Goal: Task Accomplishment & Management: Use online tool/utility

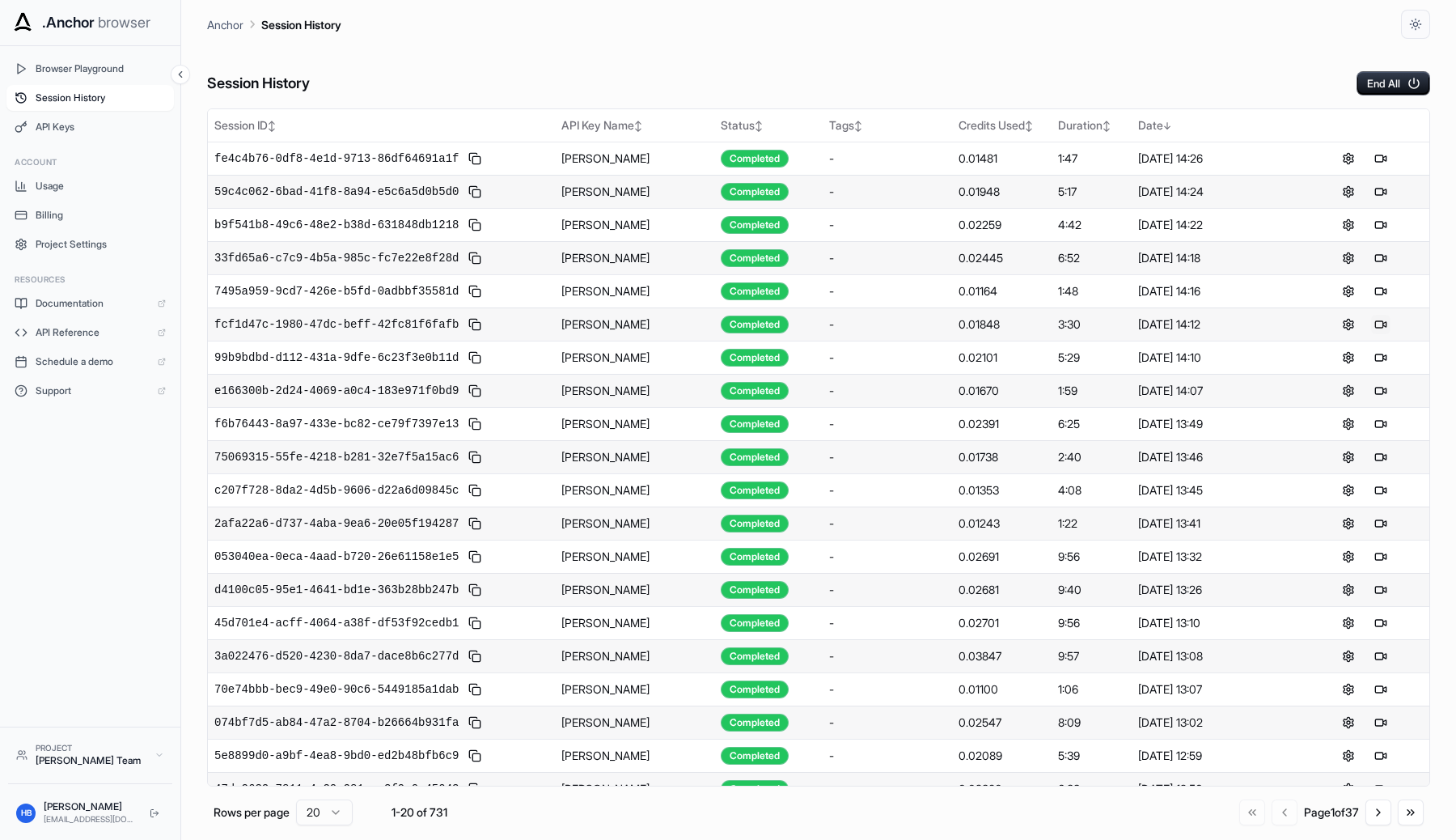
click at [1377, 329] on button at bounding box center [1381, 324] width 19 height 19
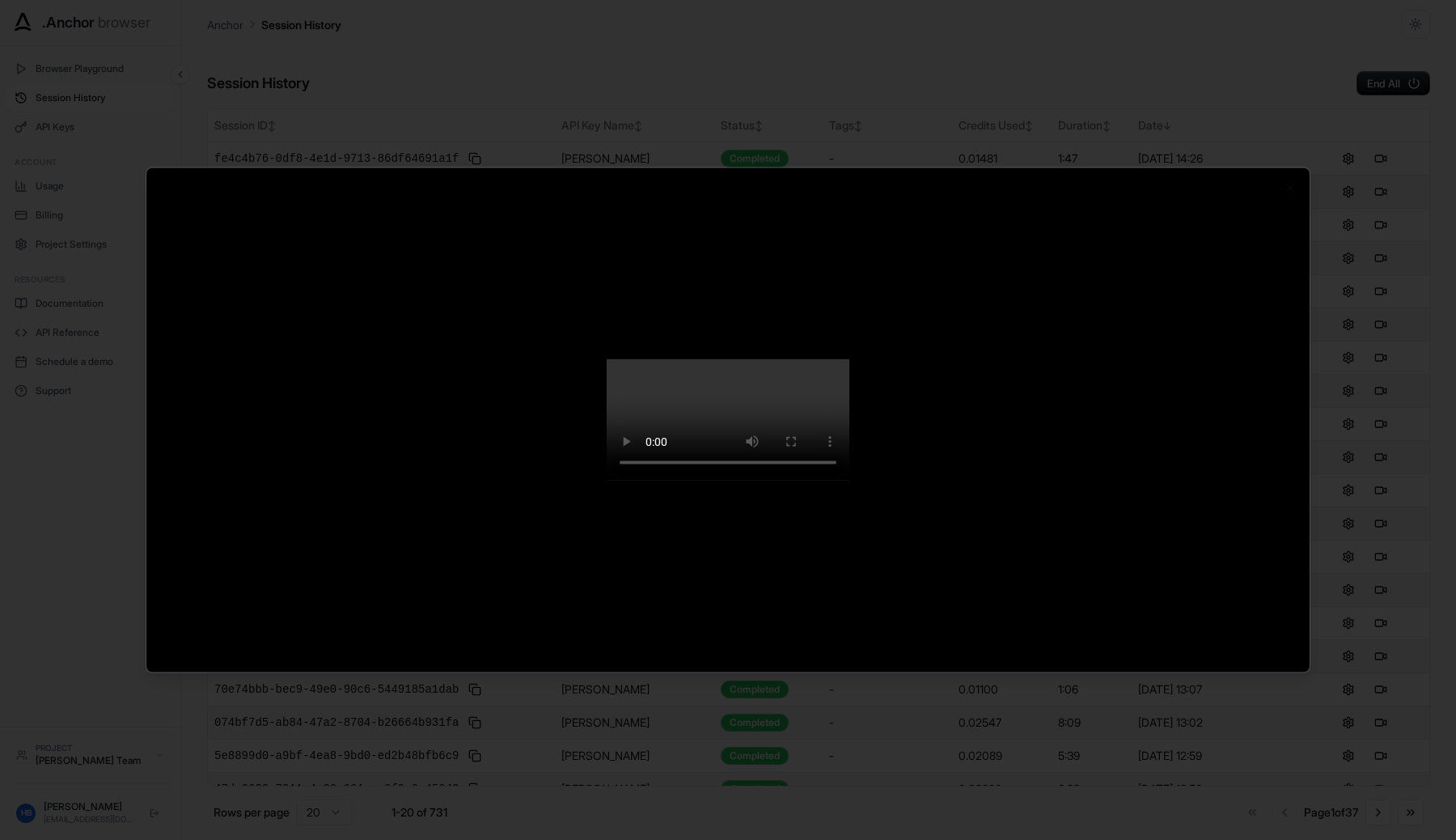
click at [1449, 418] on div at bounding box center [728, 420] width 1456 height 840
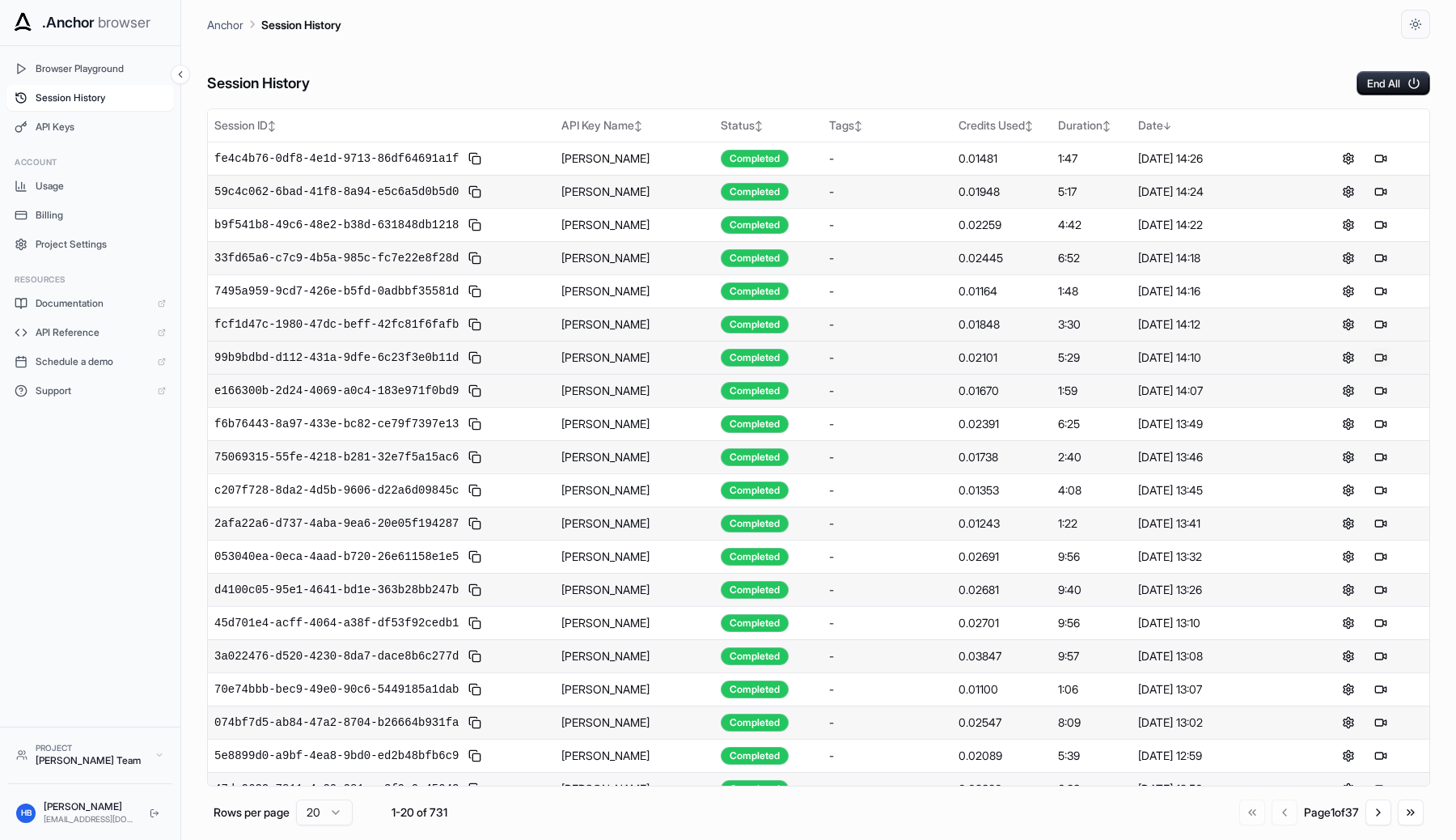
click at [1385, 357] on button at bounding box center [1381, 357] width 19 height 19
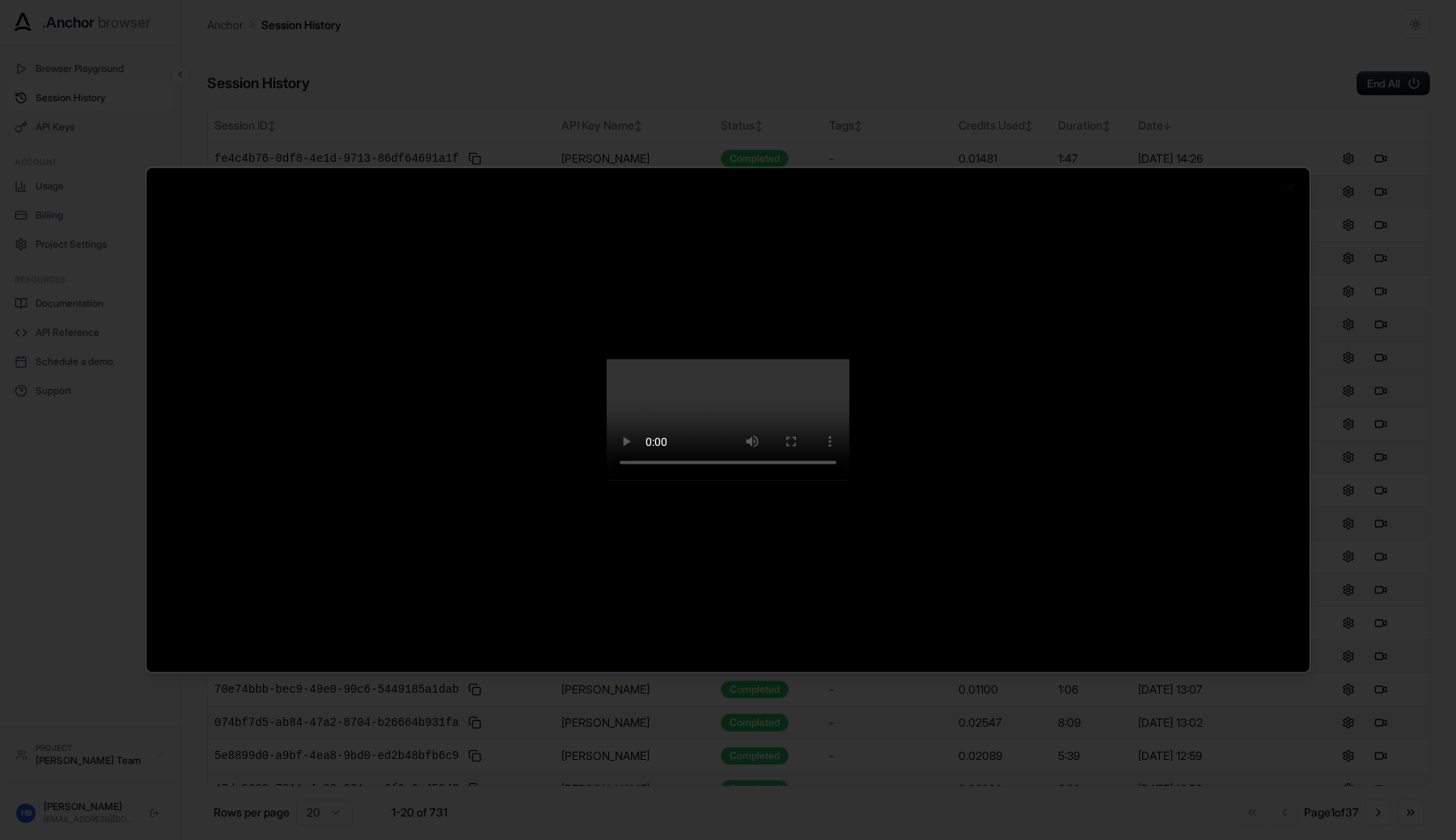
click at [1434, 410] on div at bounding box center [728, 420] width 1456 height 840
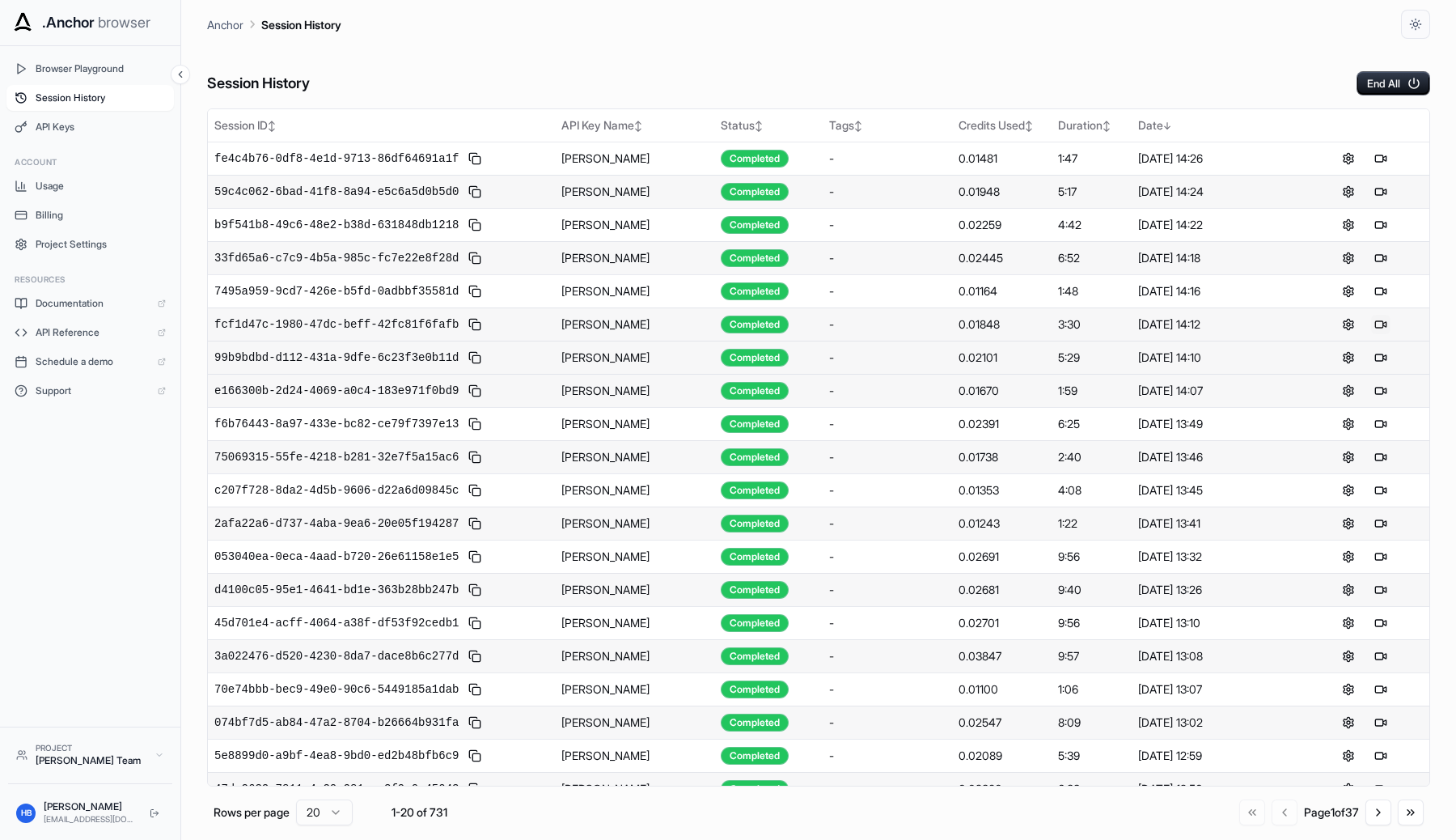
click at [1378, 330] on button at bounding box center [1381, 324] width 19 height 19
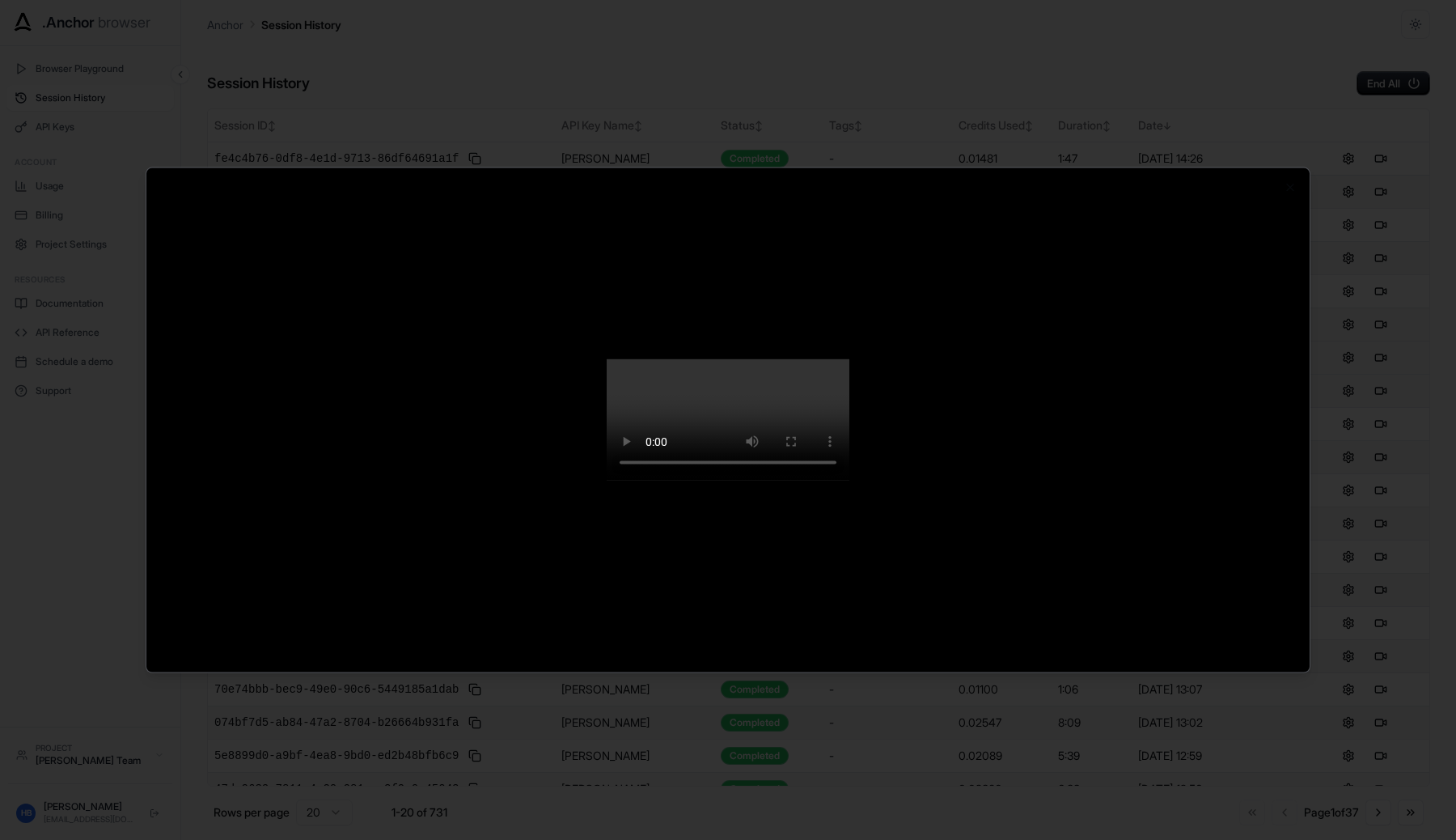
click at [1382, 330] on div at bounding box center [728, 420] width 1456 height 840
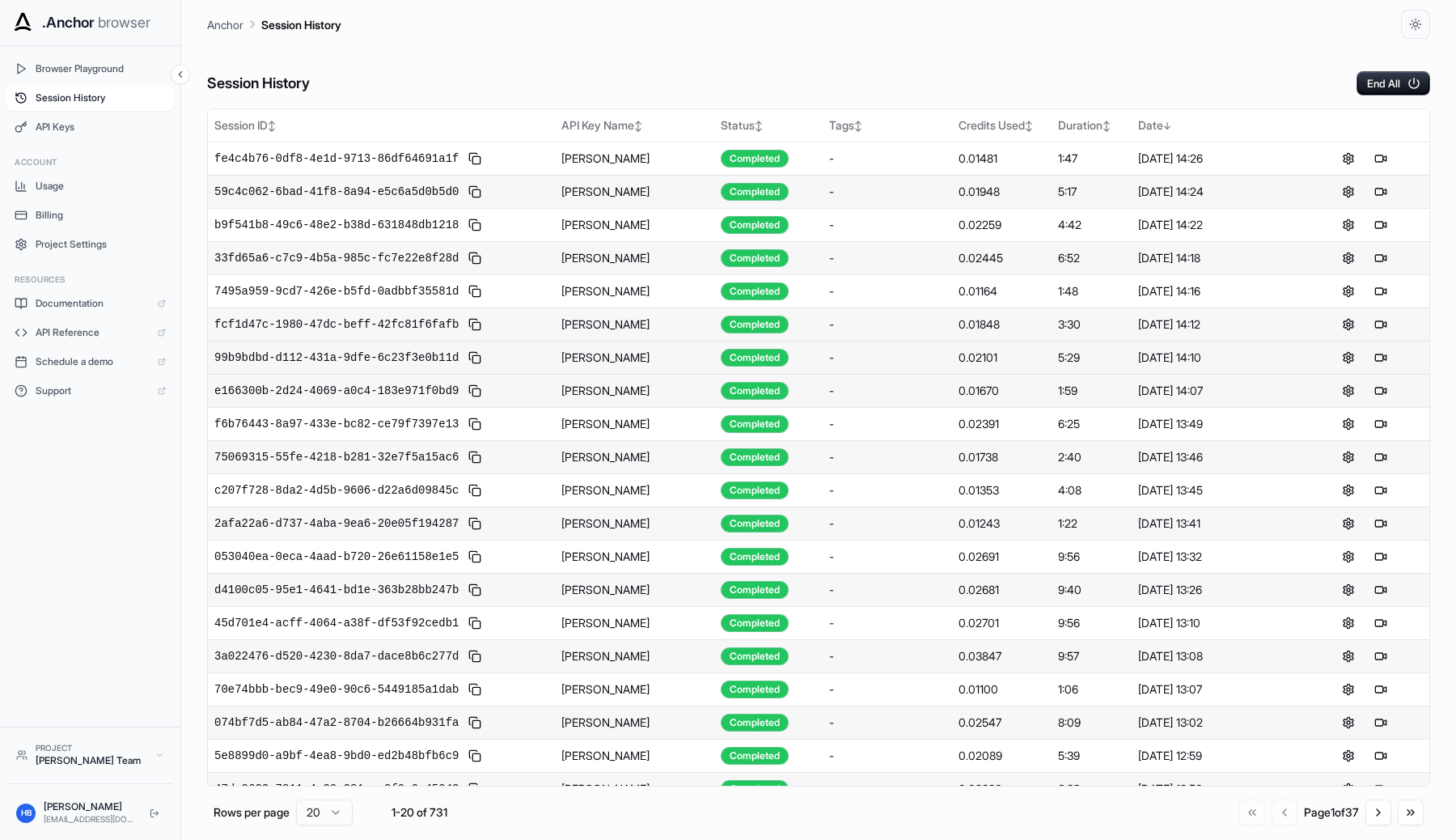
click at [1382, 330] on button at bounding box center [1381, 324] width 19 height 19
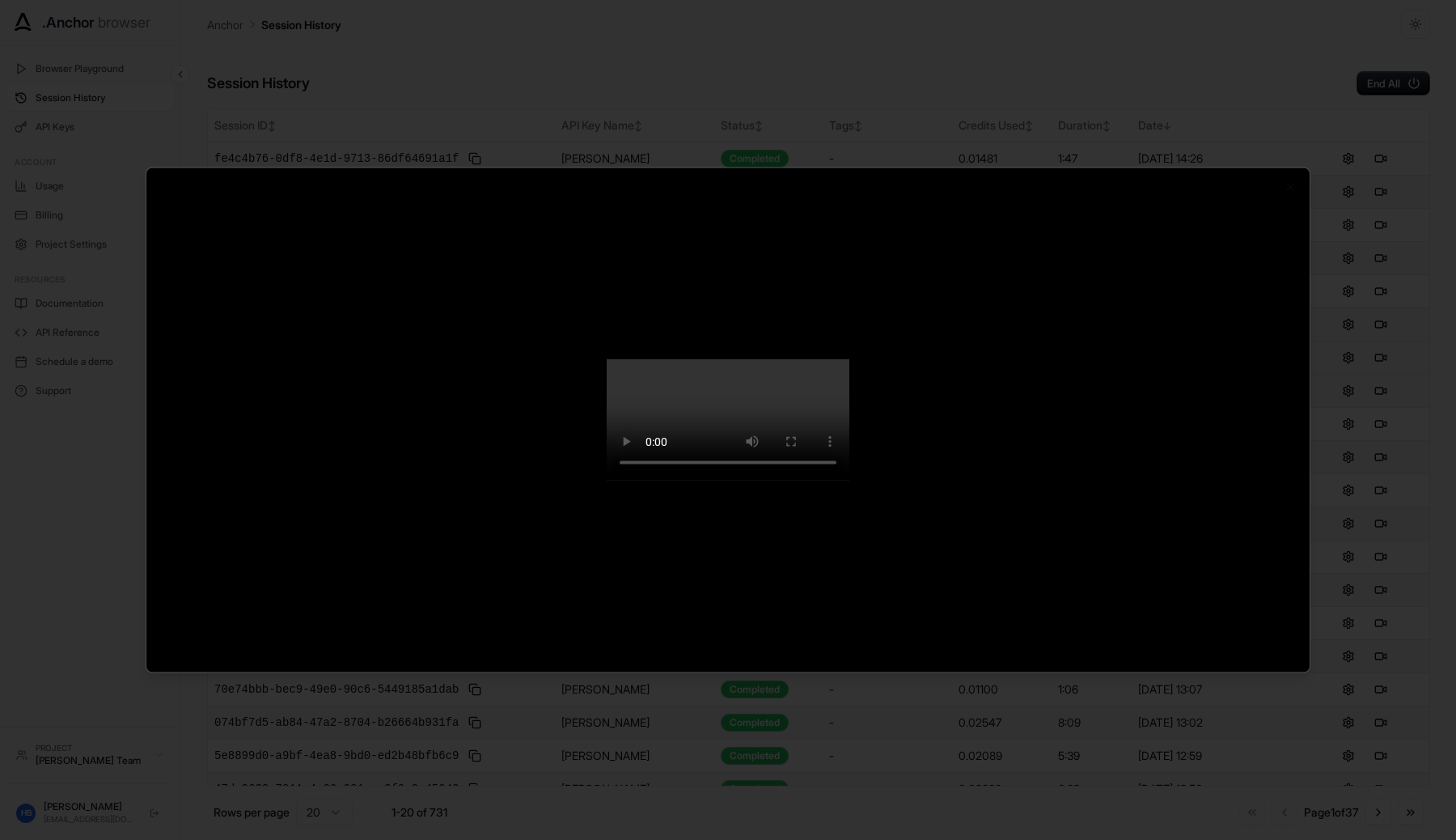
click at [1382, 330] on div at bounding box center [728, 420] width 1456 height 840
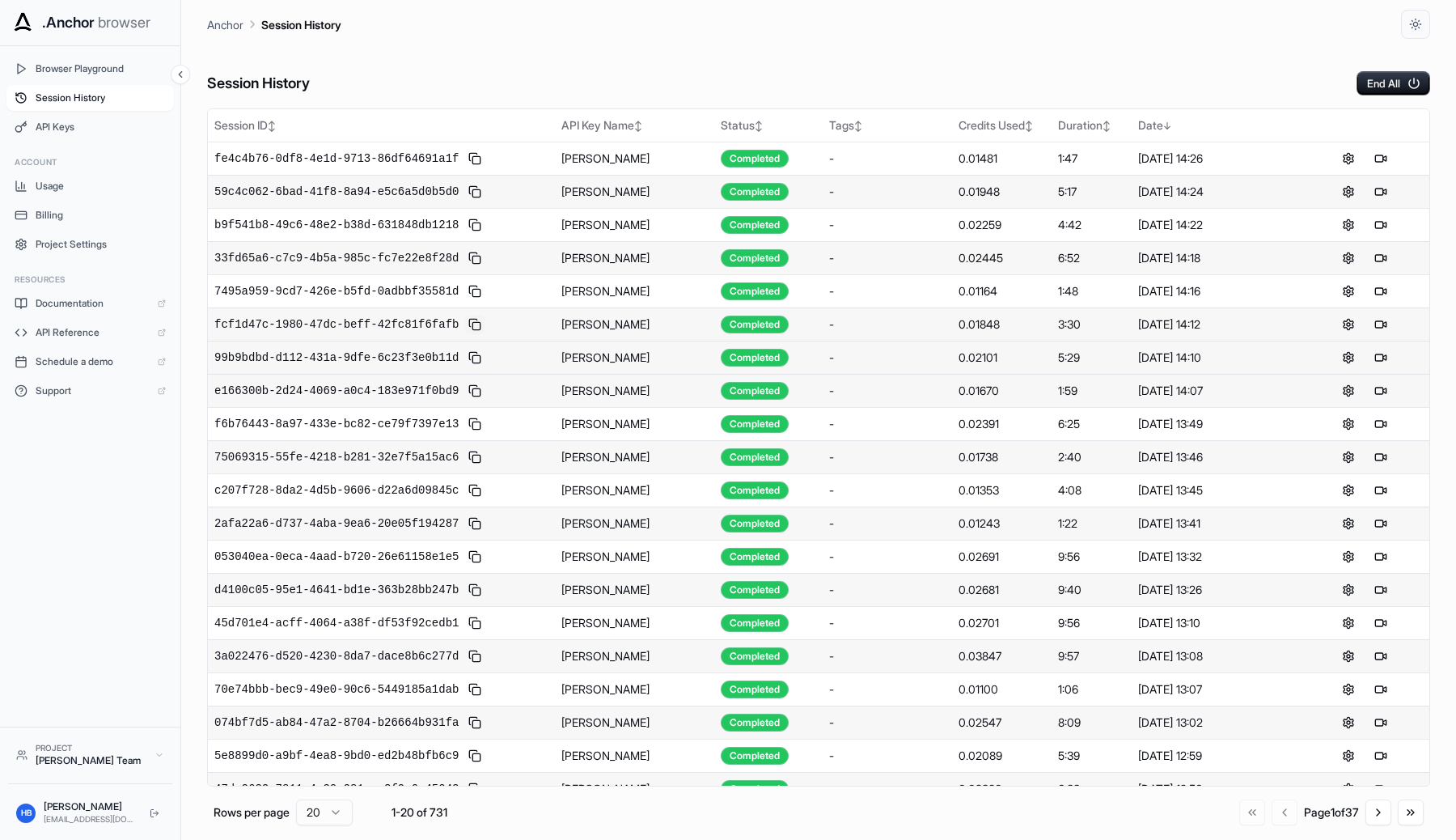
click at [465, 323] on button at bounding box center [474, 324] width 19 height 19
